Goal: Use online tool/utility: Utilize a website feature to perform a specific function

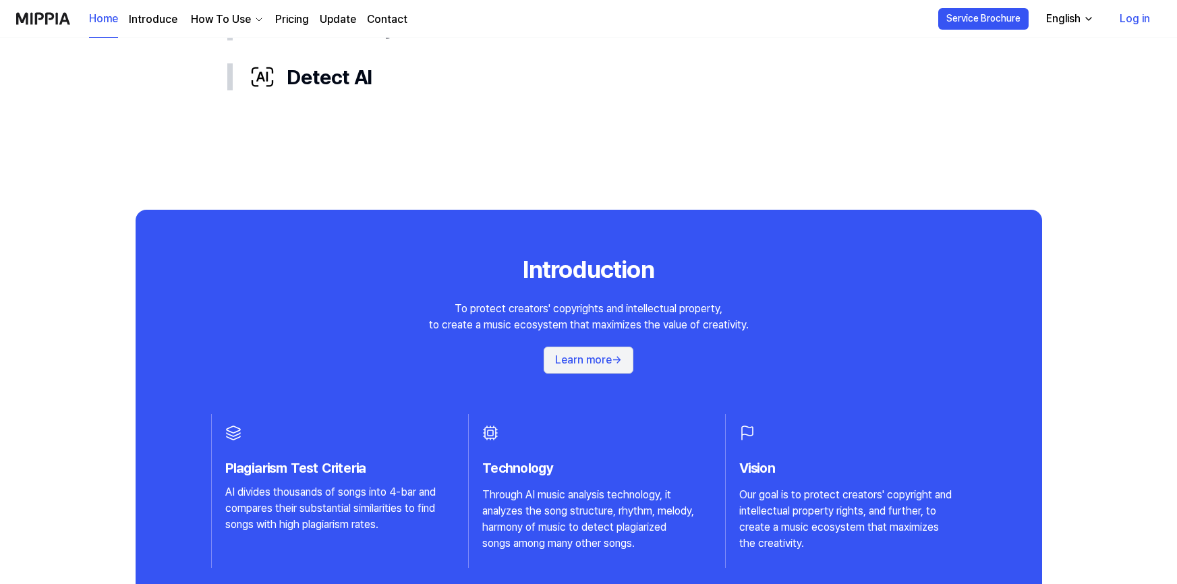
click at [586, 359] on button "Learn more →" at bounding box center [588, 360] width 90 height 27
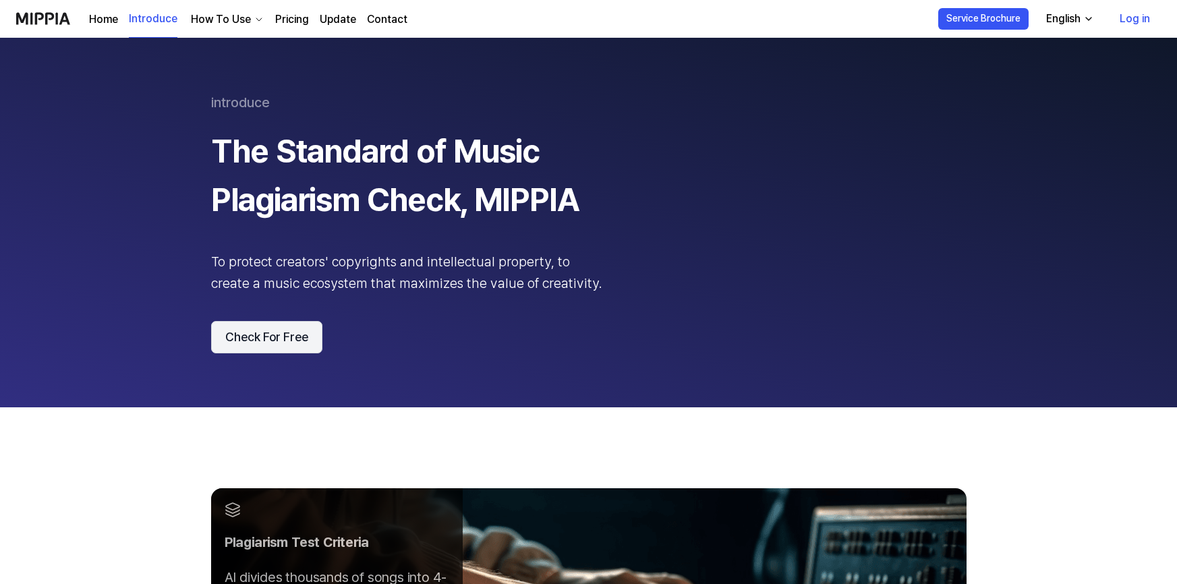
click at [257, 339] on button "Check For Free" at bounding box center [266, 337] width 111 height 32
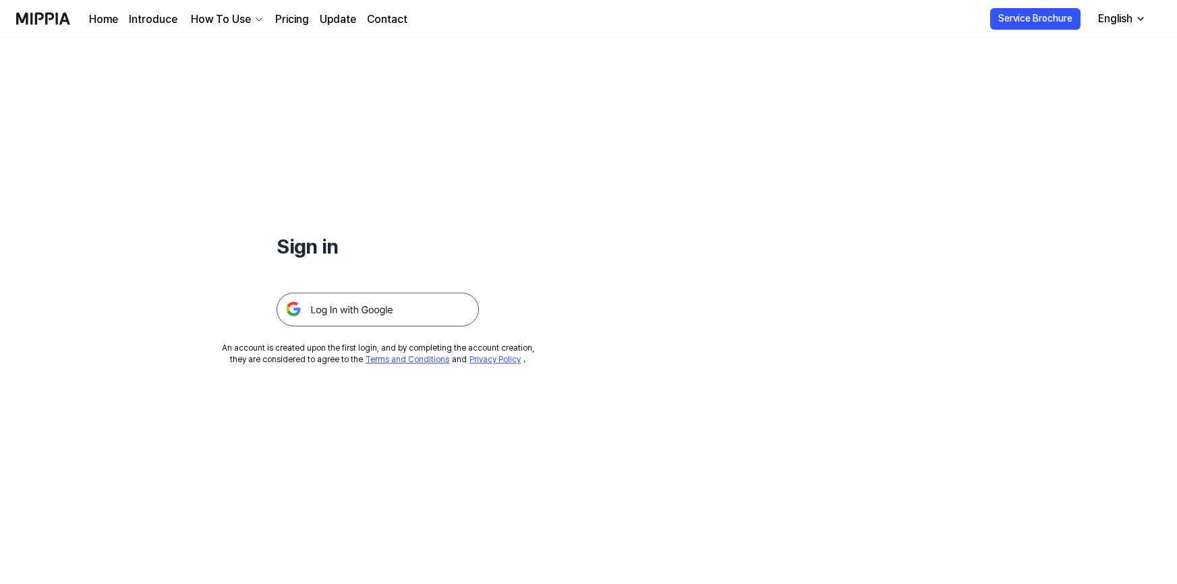
click at [339, 304] on img at bounding box center [377, 310] width 202 height 34
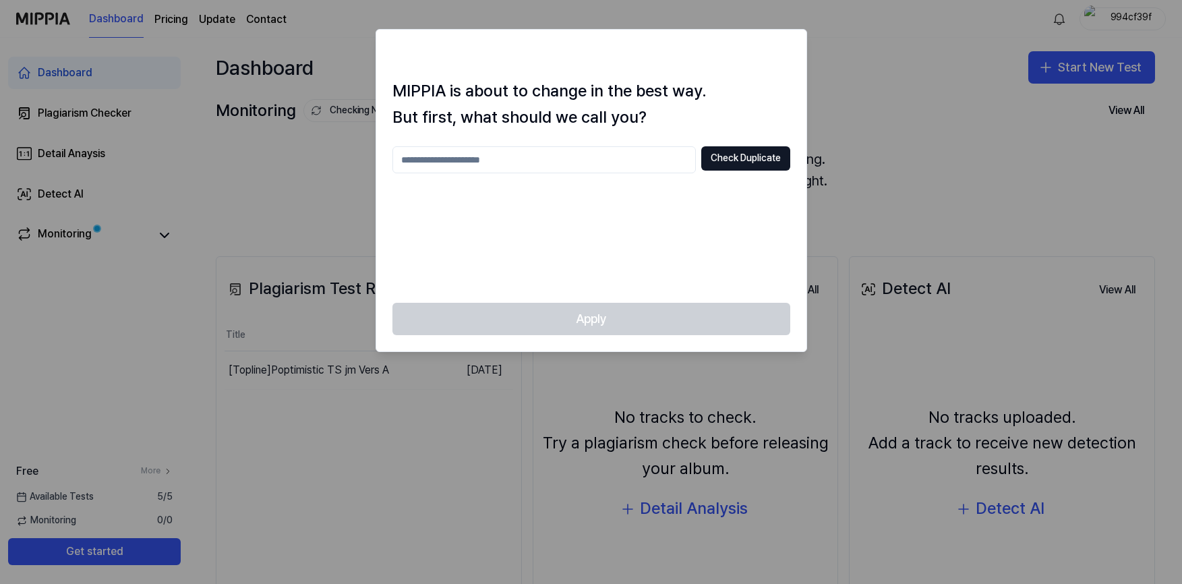
click at [438, 160] on input "text" at bounding box center [543, 159] width 303 height 27
type input "*****"
click at [716, 162] on button "Check Duplicate" at bounding box center [745, 158] width 89 height 24
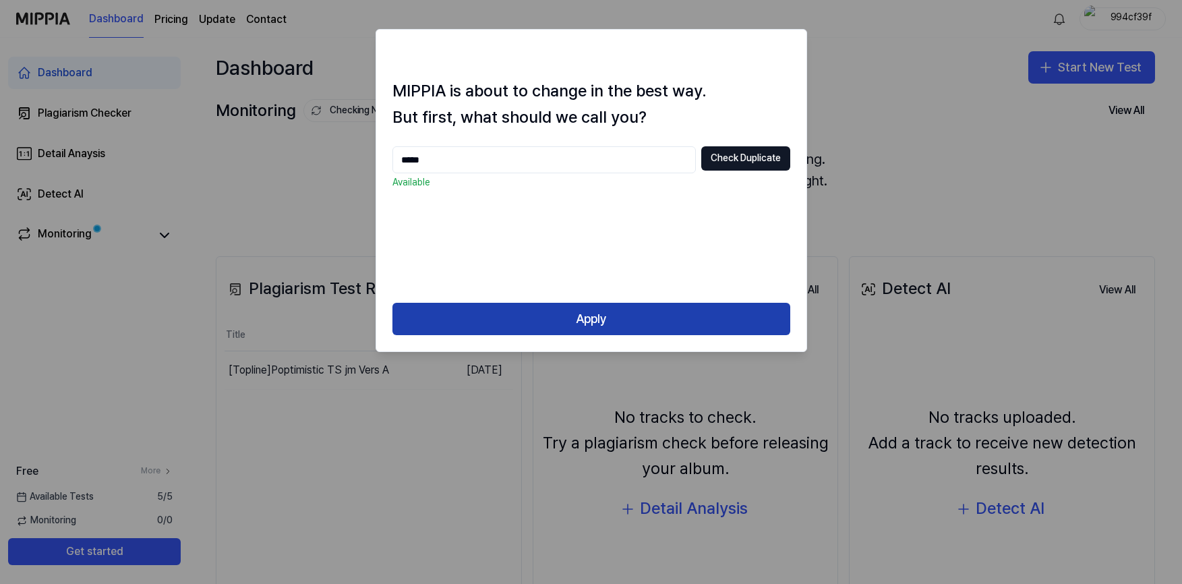
click at [587, 319] on button "Apply" at bounding box center [591, 319] width 398 height 32
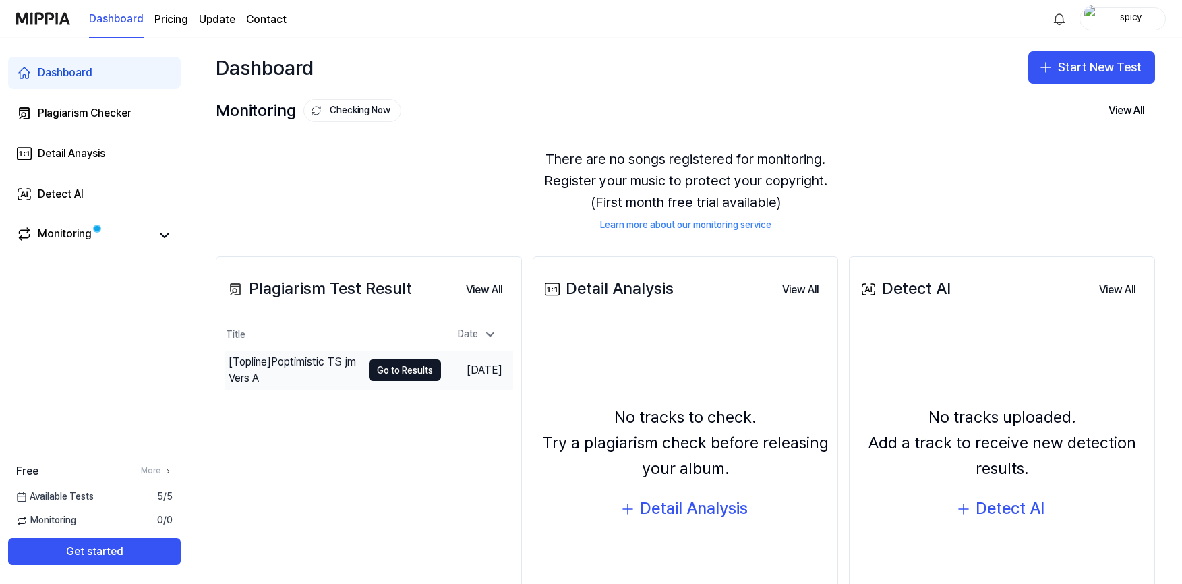
click at [318, 363] on div "[Topline] Poptimistic TS jm Vers A" at bounding box center [295, 370] width 133 height 32
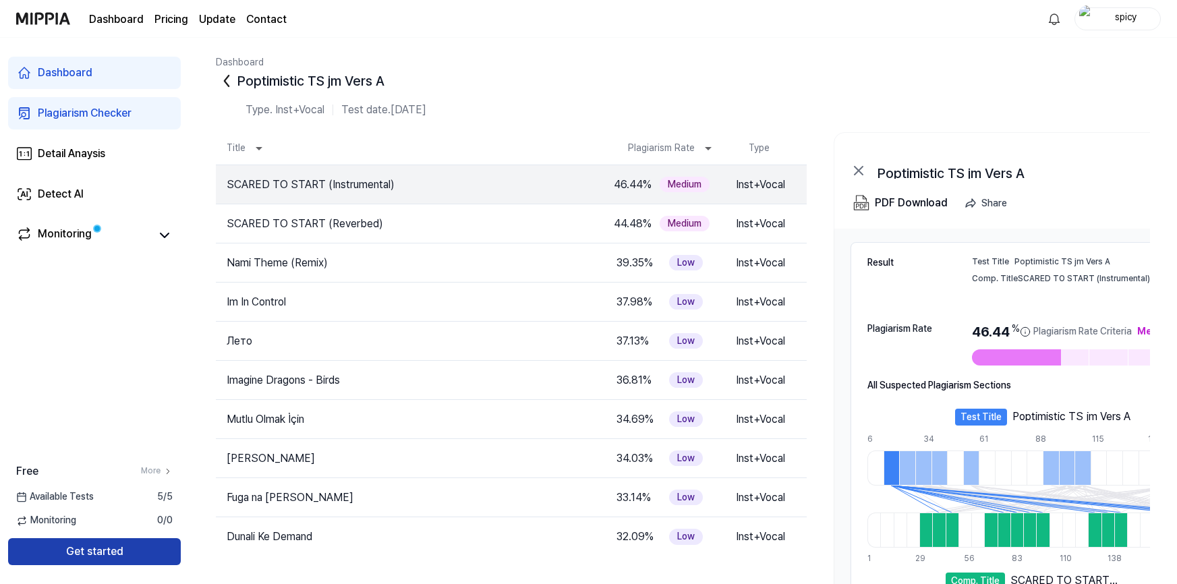
click at [100, 549] on button "Get started" at bounding box center [94, 551] width 173 height 27
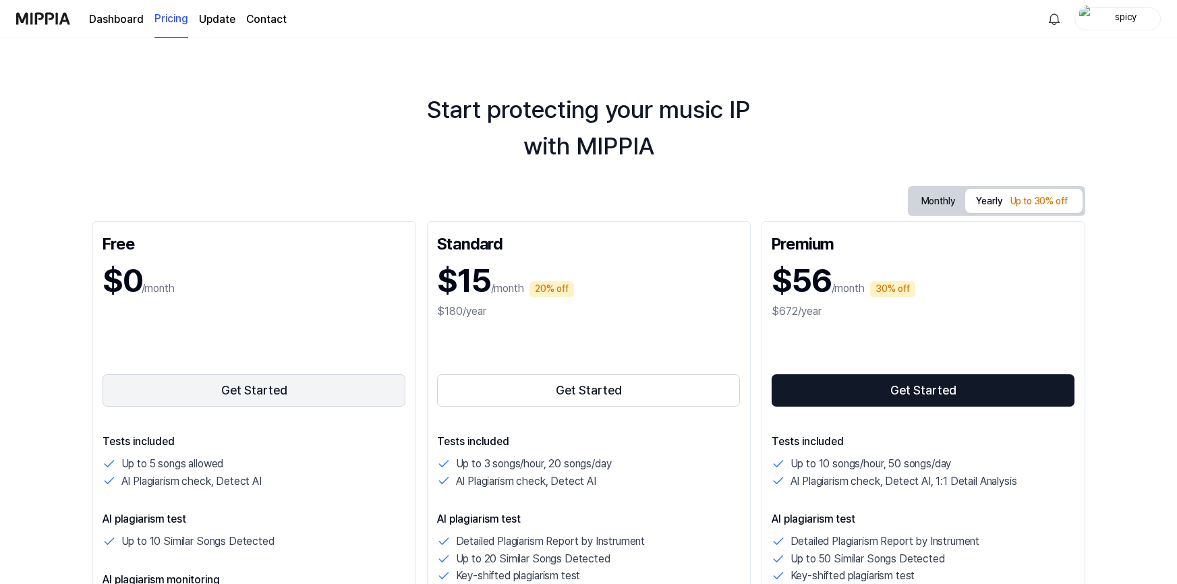
click at [164, 386] on button "Get Started" at bounding box center [253, 390] width 303 height 32
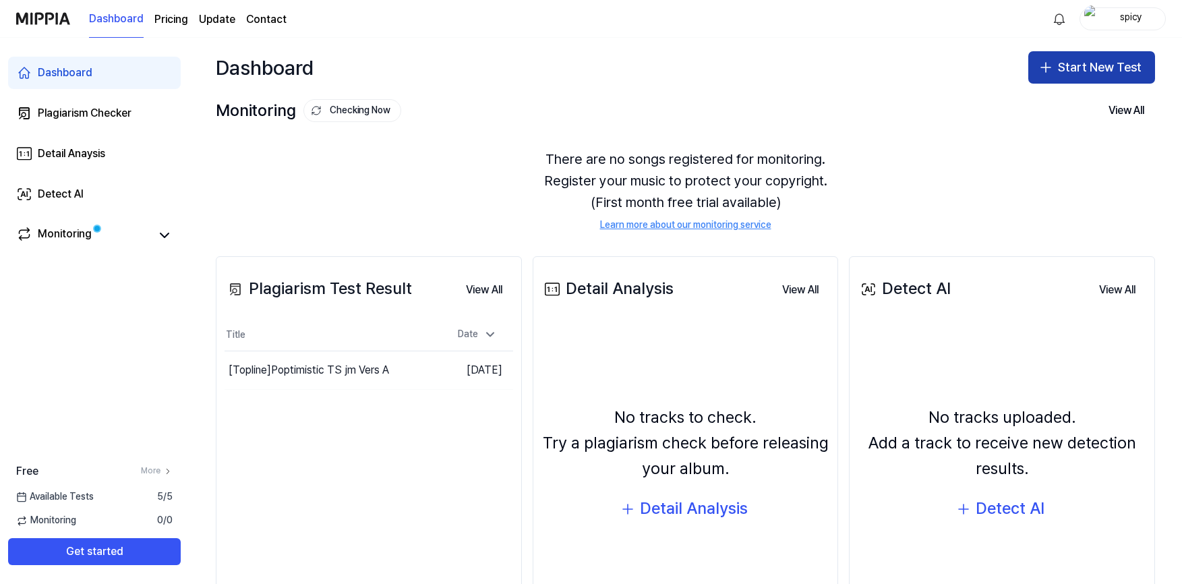
click at [1063, 67] on button "Start New Test" at bounding box center [1091, 67] width 127 height 32
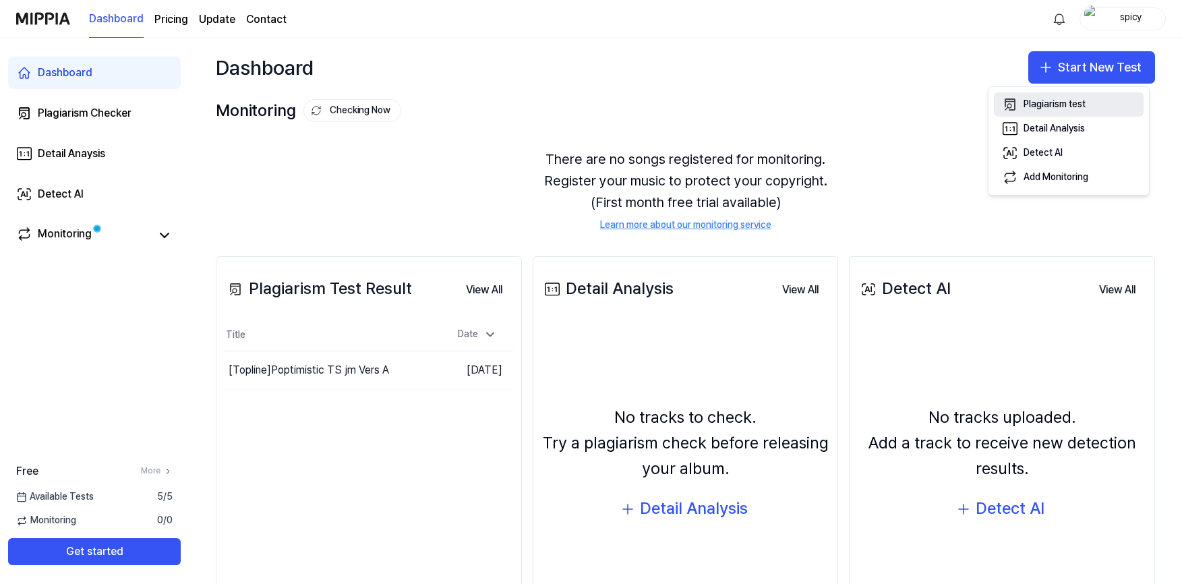
click at [1061, 101] on div "Plagiarism test" at bounding box center [1054, 104] width 62 height 13
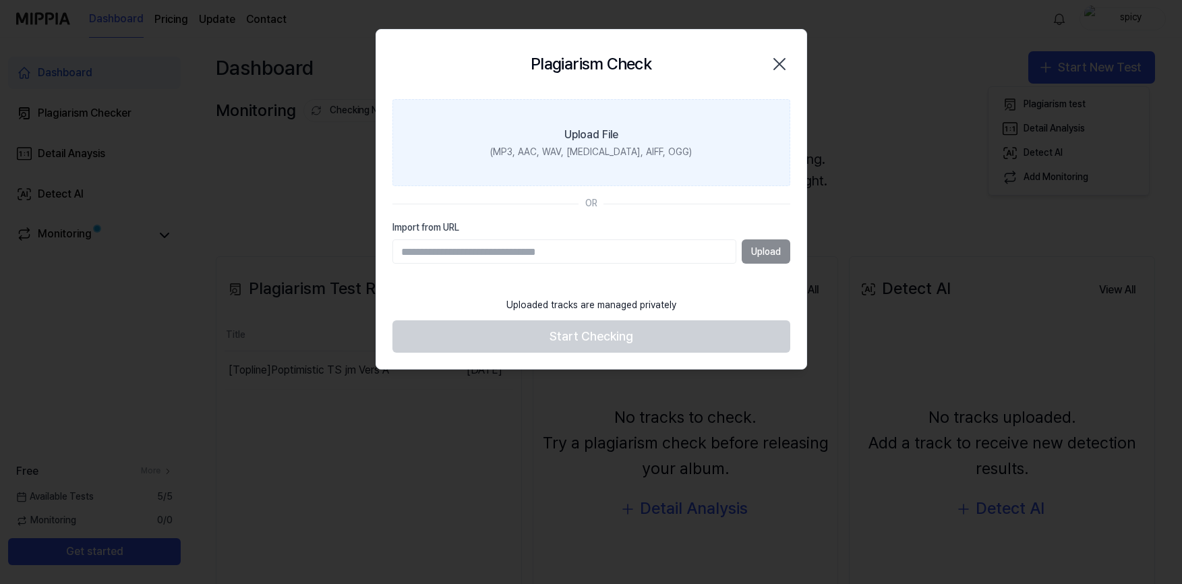
click at [596, 152] on div "(MP3, AAC, WAV, FLAC, AIFF, OGG)" at bounding box center [591, 152] width 202 height 13
click at [0, 0] on input "Upload File (MP3, AAC, WAV, FLAC, AIFF, OGG)" at bounding box center [0, 0] width 0 height 0
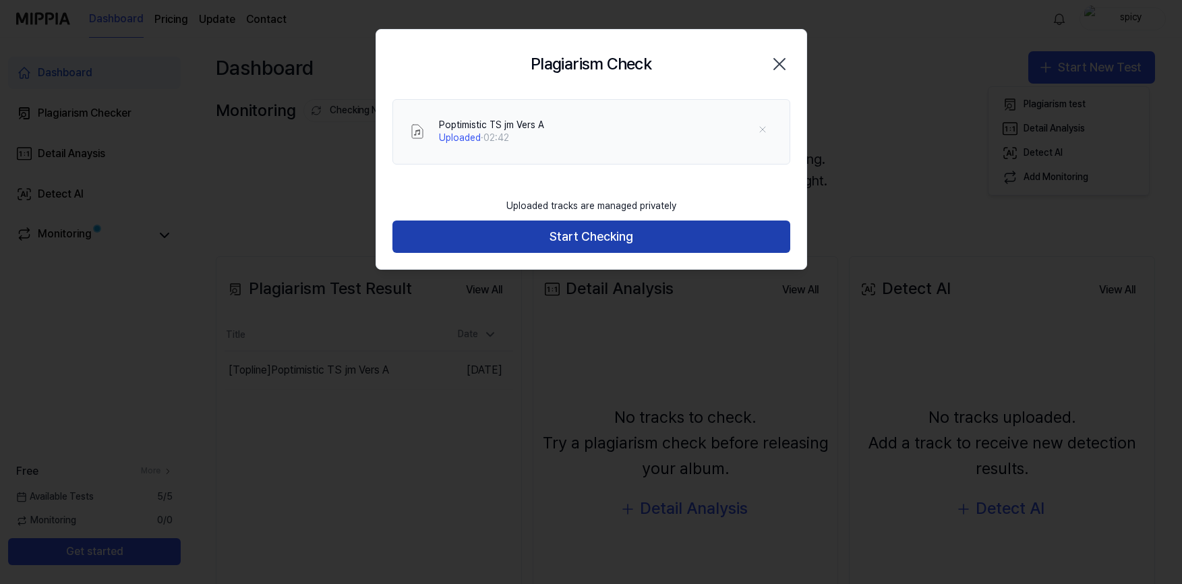
click at [485, 245] on button "Start Checking" at bounding box center [591, 236] width 398 height 32
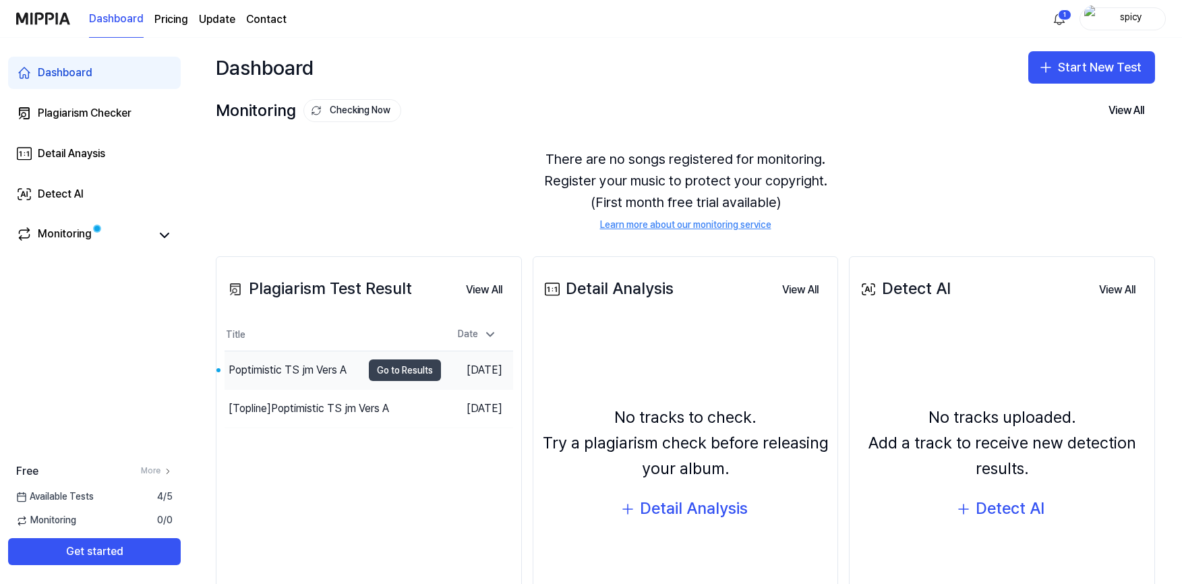
click at [388, 369] on button "Go to Results" at bounding box center [405, 370] width 72 height 22
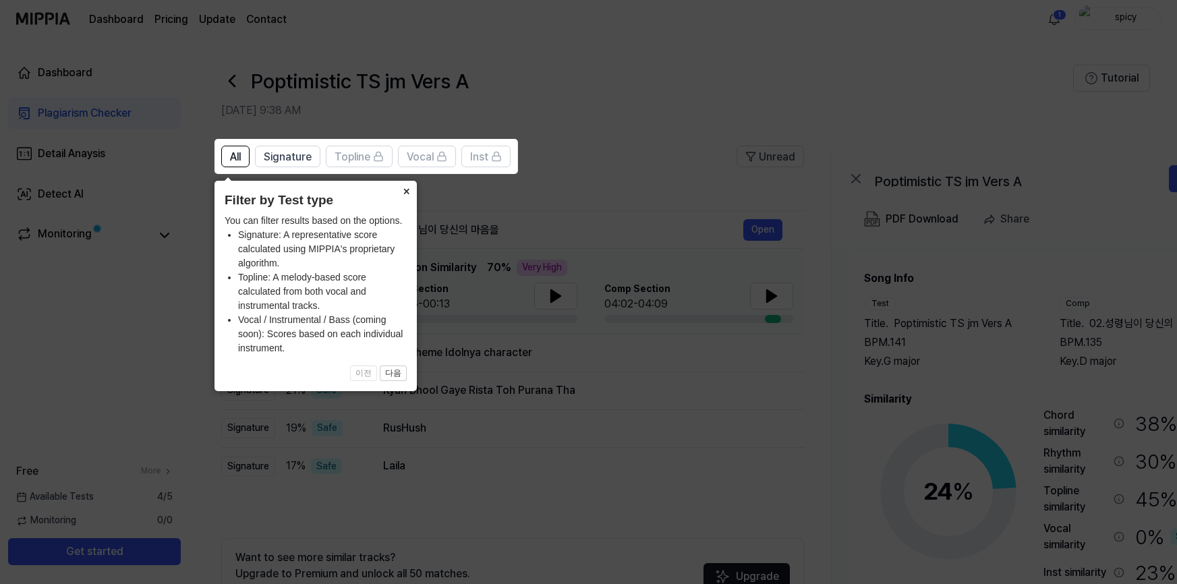
click at [405, 191] on button "×" at bounding box center [406, 190] width 22 height 19
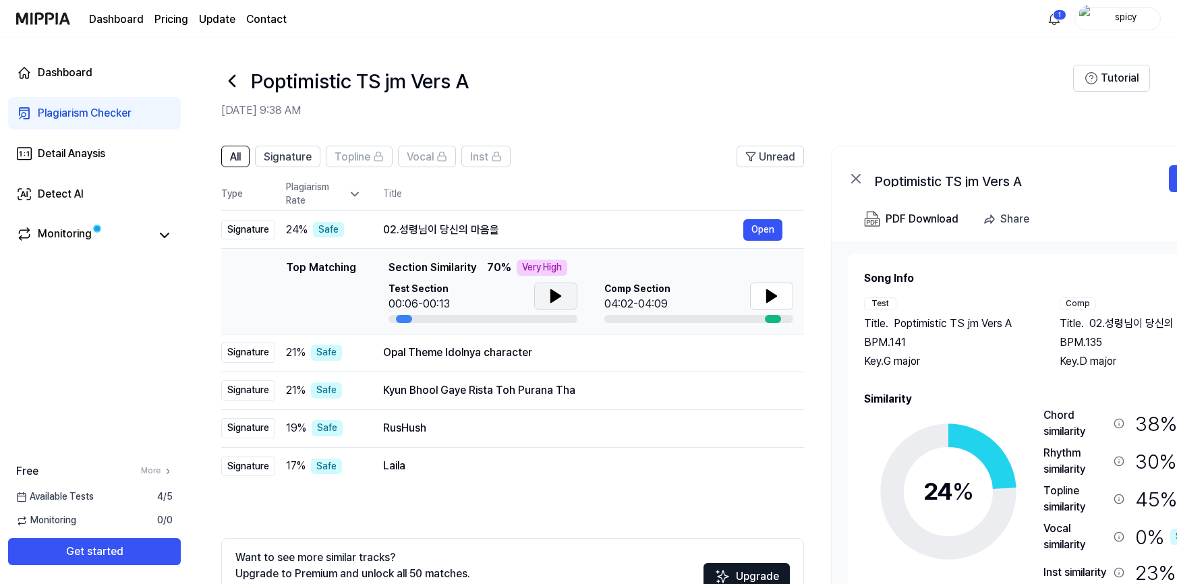
click at [554, 302] on icon at bounding box center [555, 296] width 16 height 16
click at [764, 293] on icon at bounding box center [771, 296] width 16 height 16
click at [554, 293] on icon at bounding box center [555, 296] width 9 height 12
